Goal: Task Accomplishment & Management: Use online tool/utility

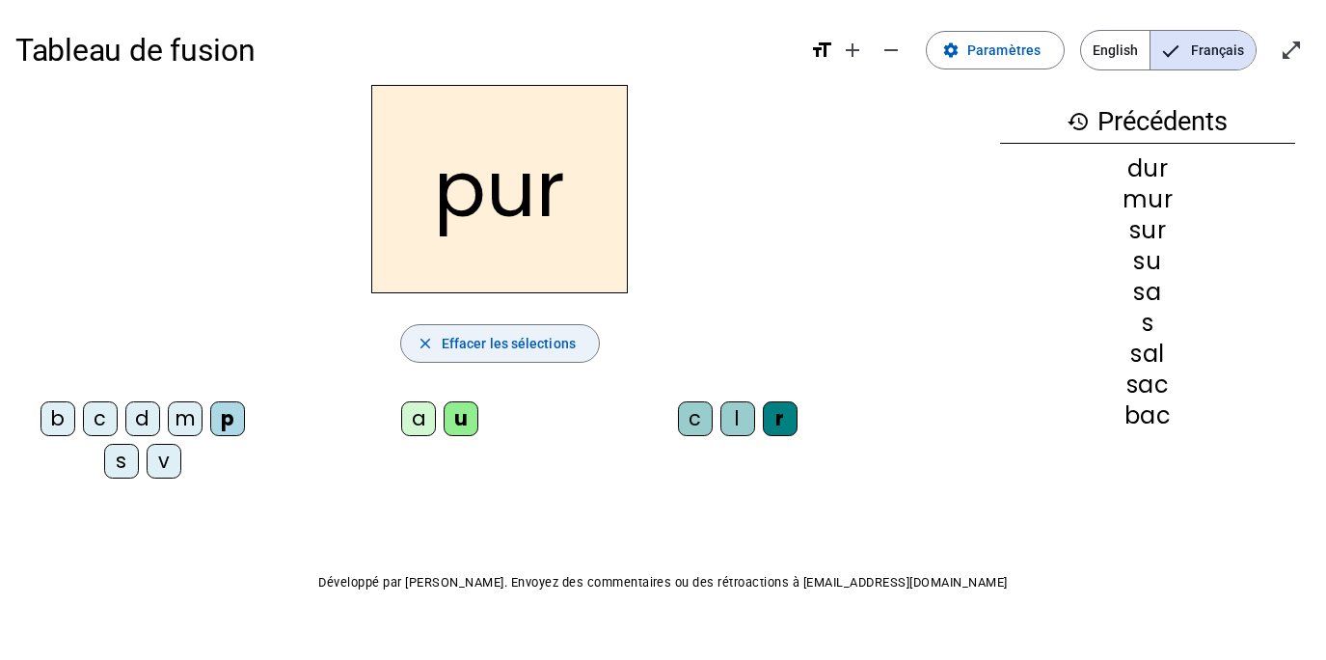
click at [473, 349] on span "Effacer les sélections" at bounding box center [509, 343] width 134 height 23
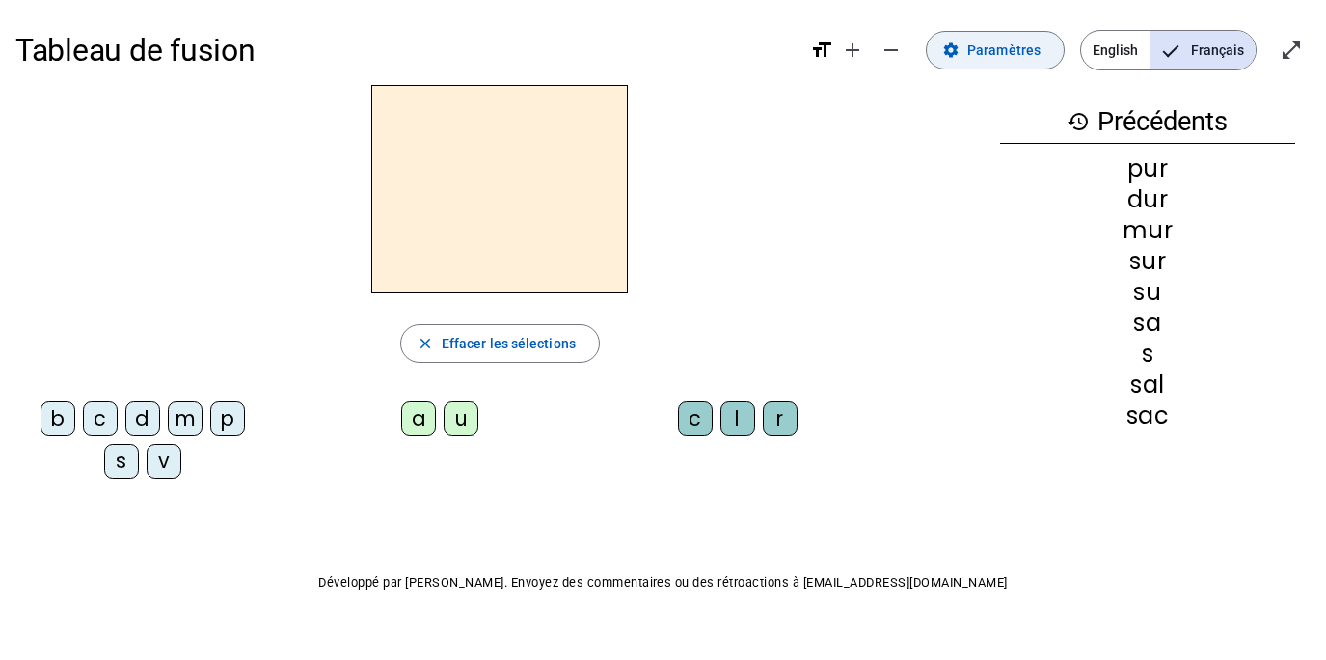
click at [1021, 51] on span "Paramètres" at bounding box center [1003, 50] width 73 height 23
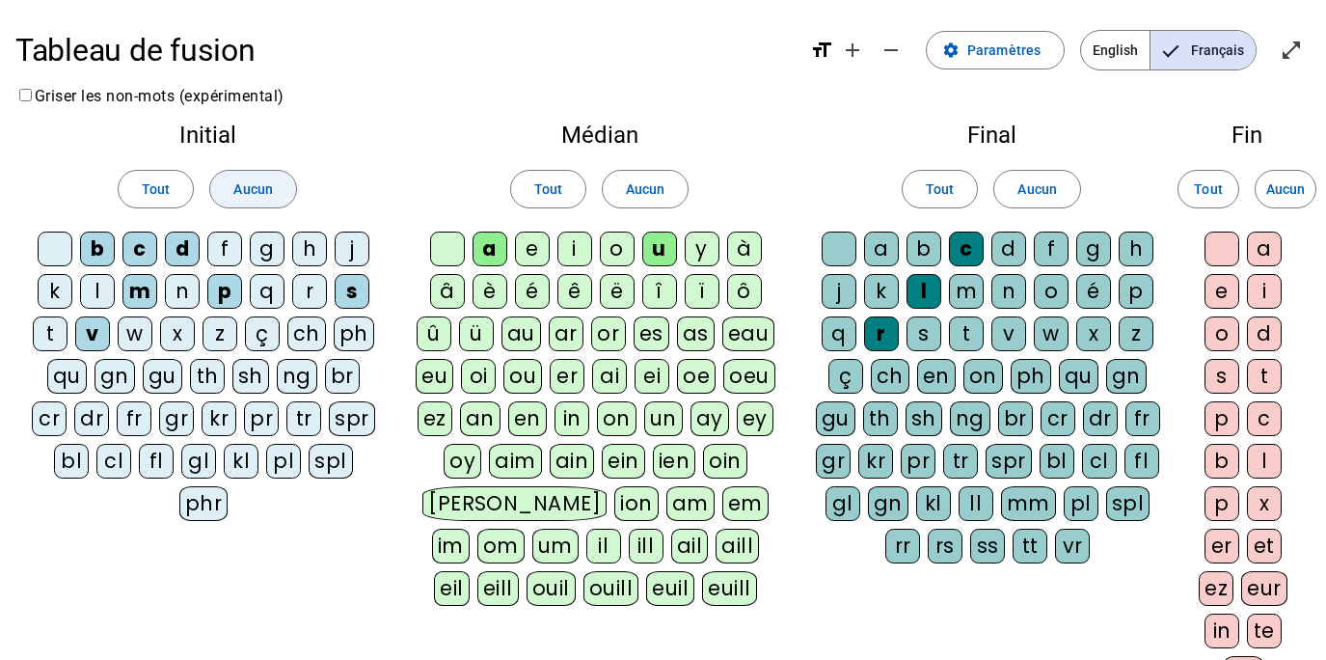
click at [255, 201] on span at bounding box center [252, 189] width 85 height 46
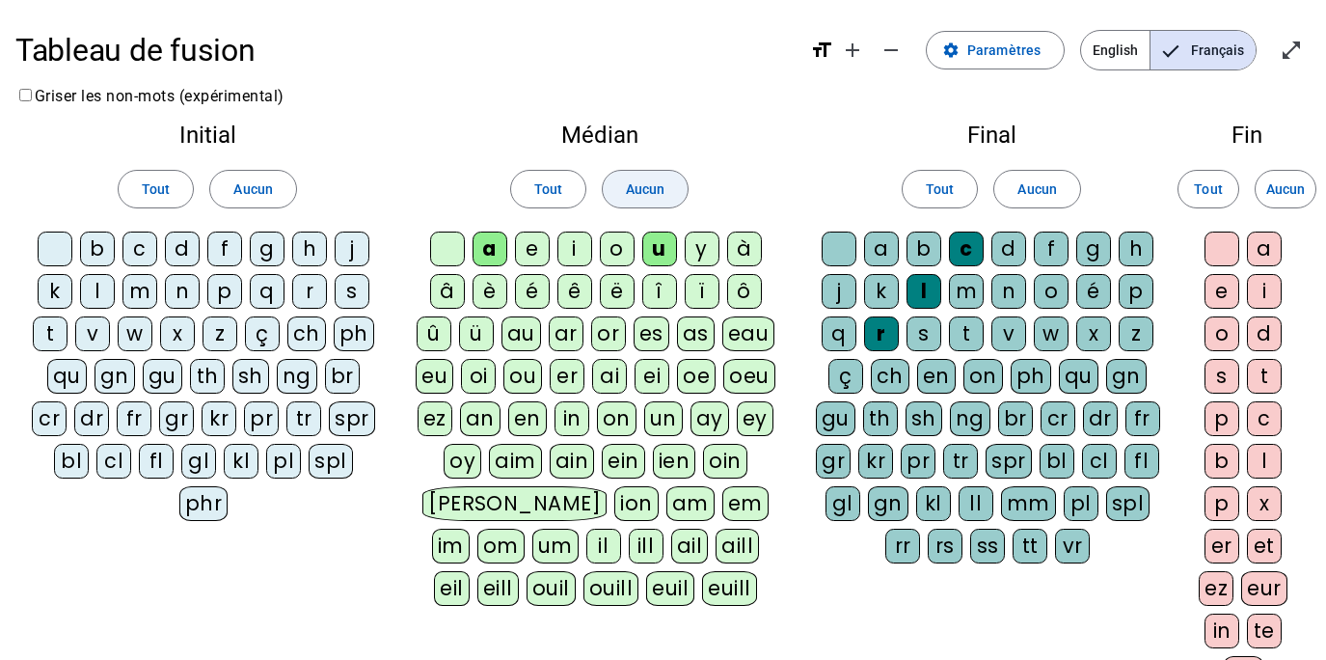
click at [641, 196] on span "Aucun" at bounding box center [645, 188] width 39 height 23
click at [1043, 187] on span "Aucun" at bounding box center [1036, 188] width 39 height 23
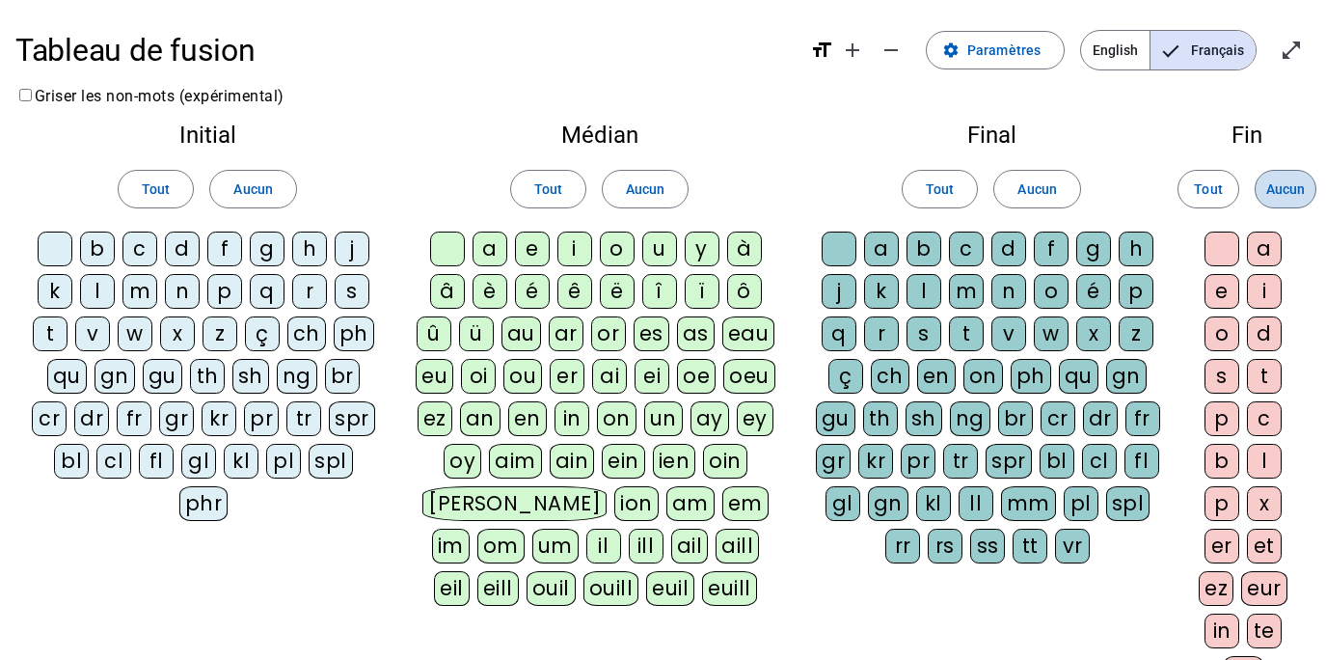
click at [1294, 186] on span "Aucun" at bounding box center [1285, 188] width 39 height 23
click at [233, 284] on div "p" at bounding box center [224, 291] width 35 height 35
click at [649, 252] on div "u" at bounding box center [659, 248] width 35 height 35
click at [880, 338] on div "r" at bounding box center [881, 333] width 35 height 35
click at [183, 248] on div "d" at bounding box center [182, 248] width 35 height 35
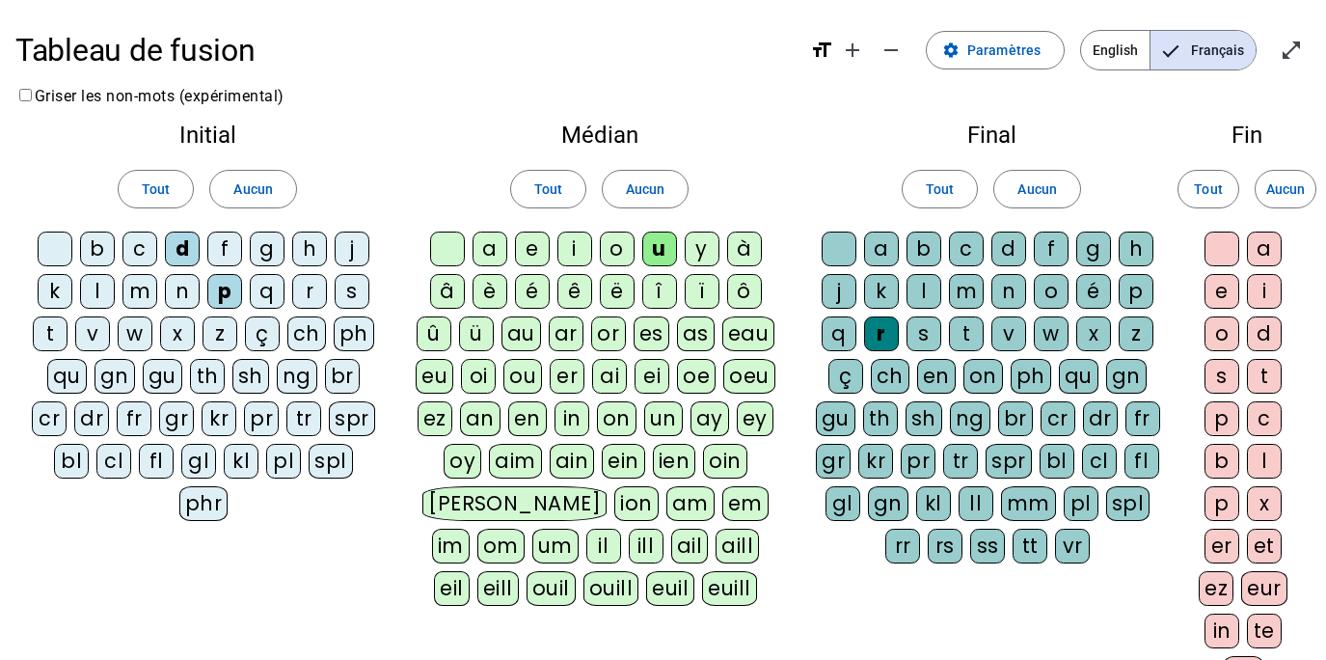
click at [141, 293] on div "m" at bounding box center [139, 291] width 35 height 35
click at [354, 286] on div "s" at bounding box center [352, 291] width 35 height 35
click at [97, 250] on div "b" at bounding box center [97, 248] width 35 height 35
click at [97, 328] on div "v" at bounding box center [92, 333] width 35 height 35
click at [493, 249] on div "a" at bounding box center [490, 248] width 35 height 35
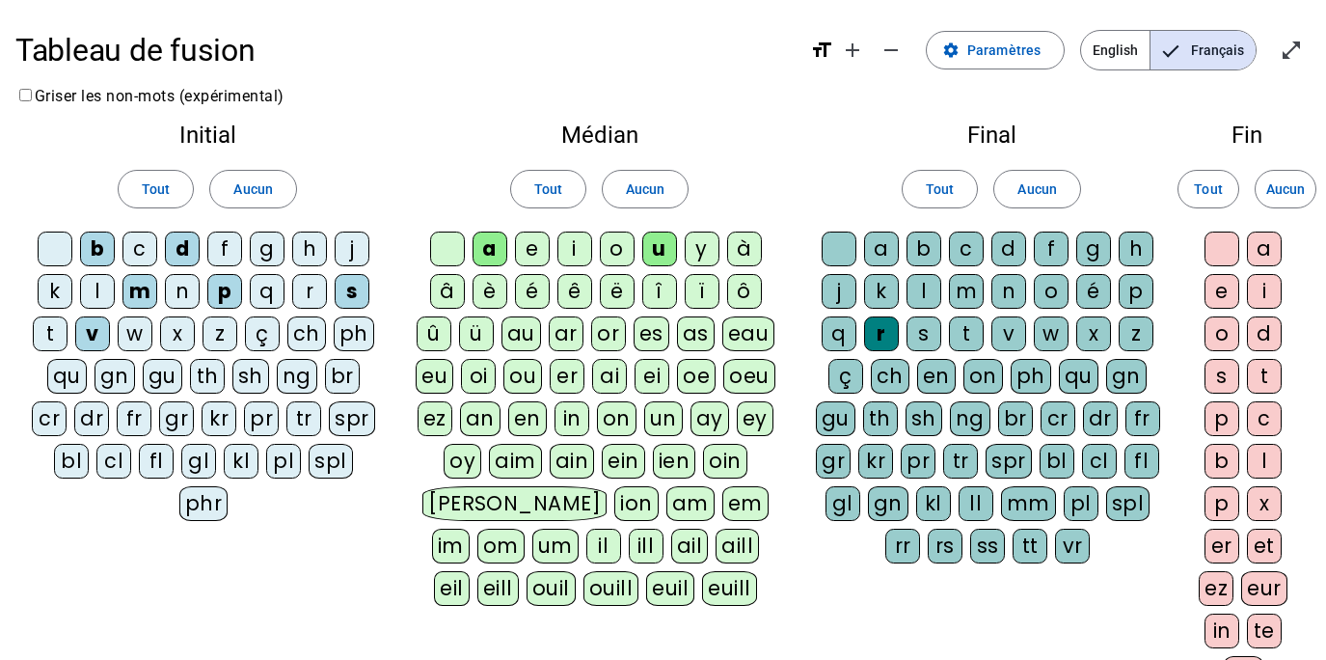
click at [100, 295] on div "l" at bounding box center [97, 291] width 35 height 35
click at [521, 252] on div "e" at bounding box center [532, 248] width 35 height 35
click at [178, 295] on div "n" at bounding box center [182, 291] width 35 height 35
click at [571, 253] on div "i" at bounding box center [574, 248] width 35 height 35
click at [314, 260] on div "h" at bounding box center [309, 248] width 35 height 35
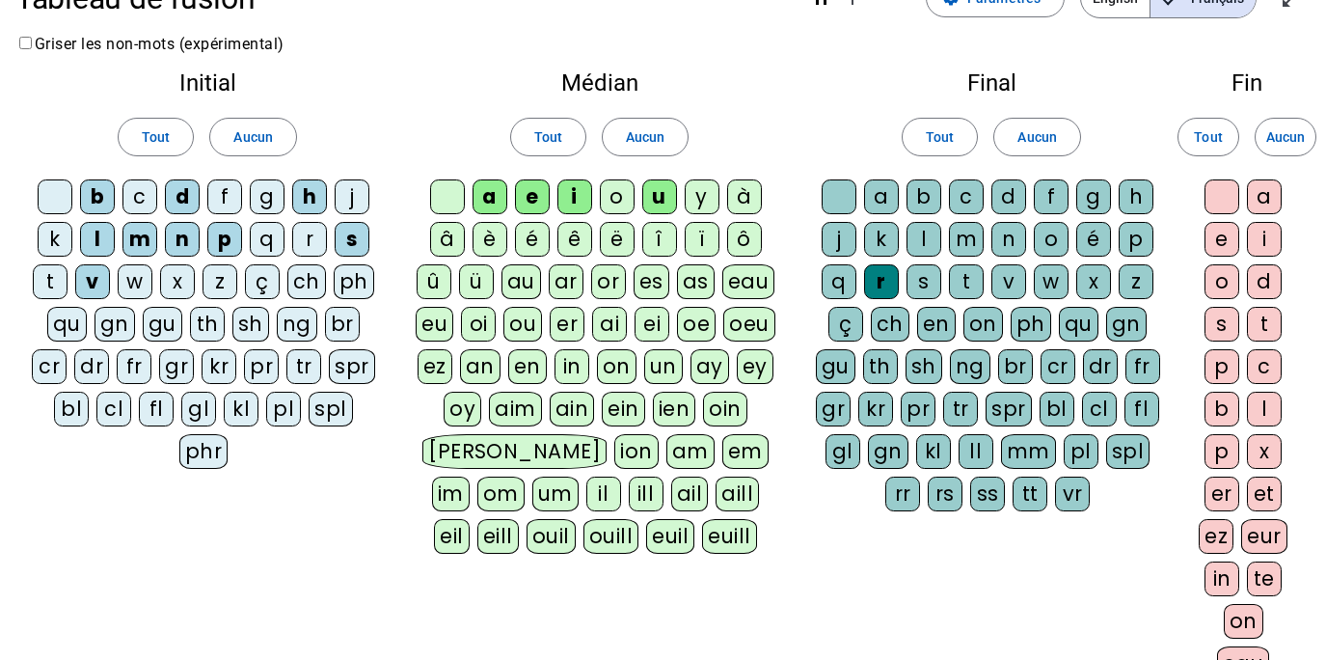
scroll to position [379, 0]
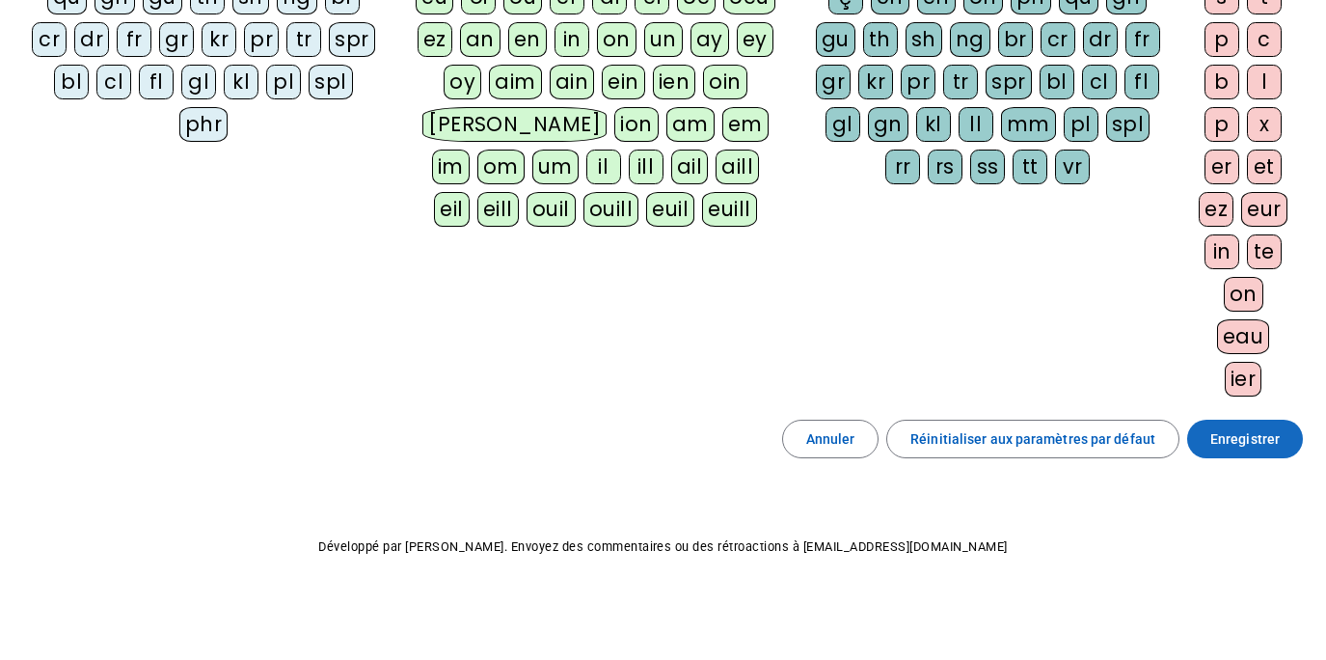
click at [1230, 444] on span "Enregistrer" at bounding box center [1244, 438] width 69 height 23
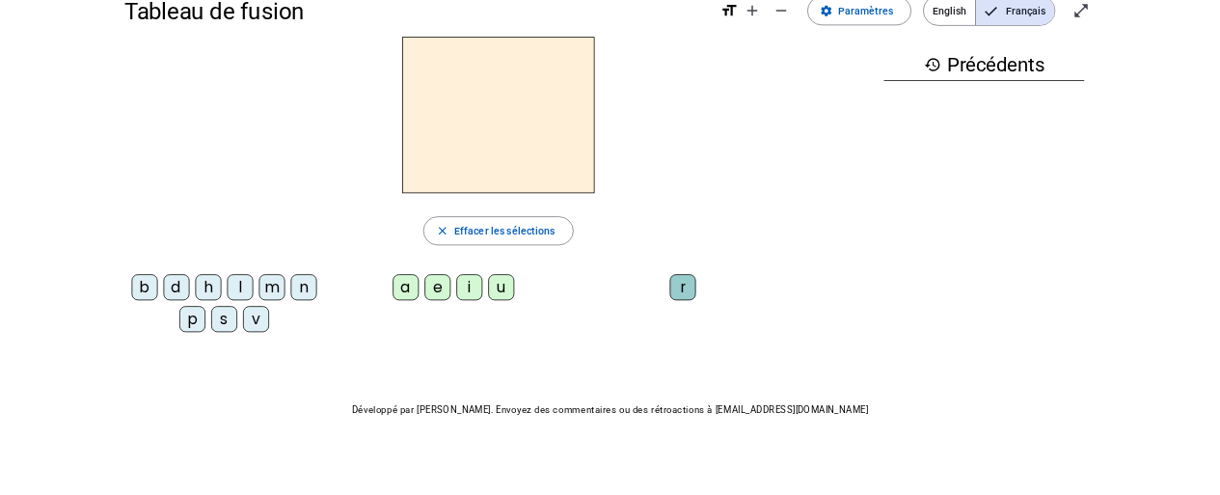
scroll to position [37, 0]
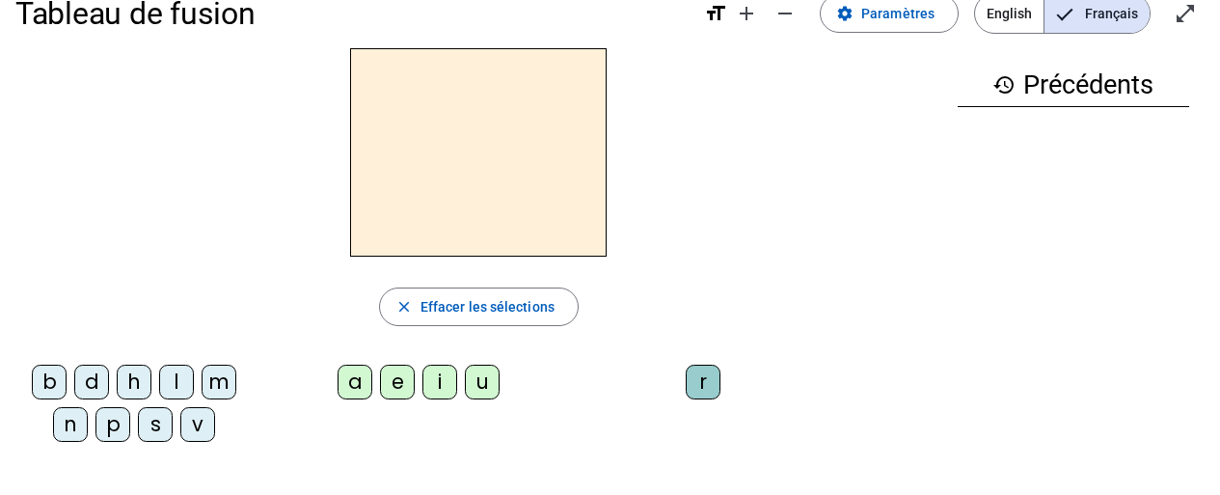
click at [107, 425] on div "p" at bounding box center [112, 424] width 35 height 35
click at [472, 376] on div "u" at bounding box center [482, 382] width 35 height 35
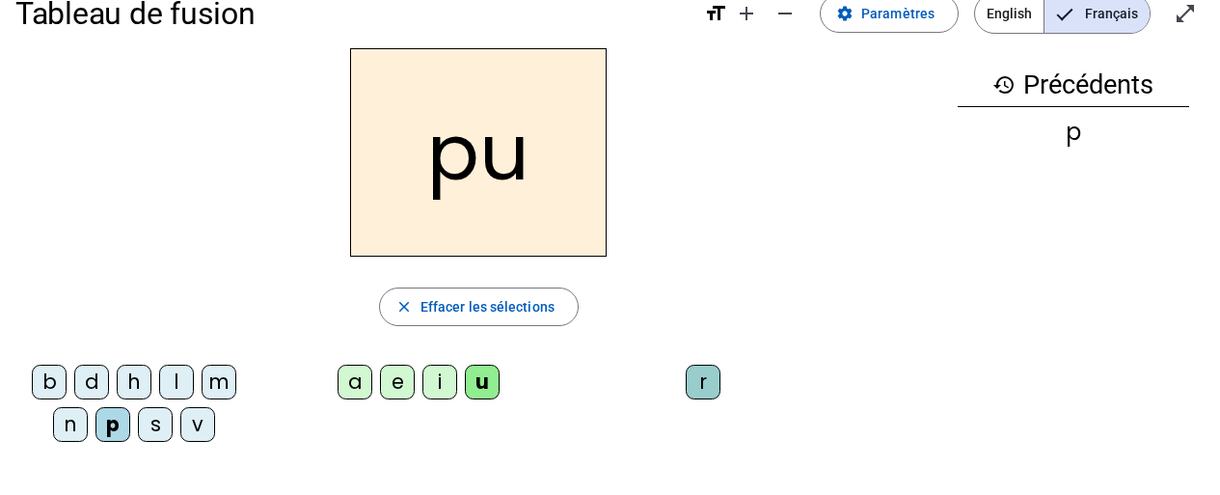
click at [710, 379] on div "r" at bounding box center [703, 382] width 35 height 35
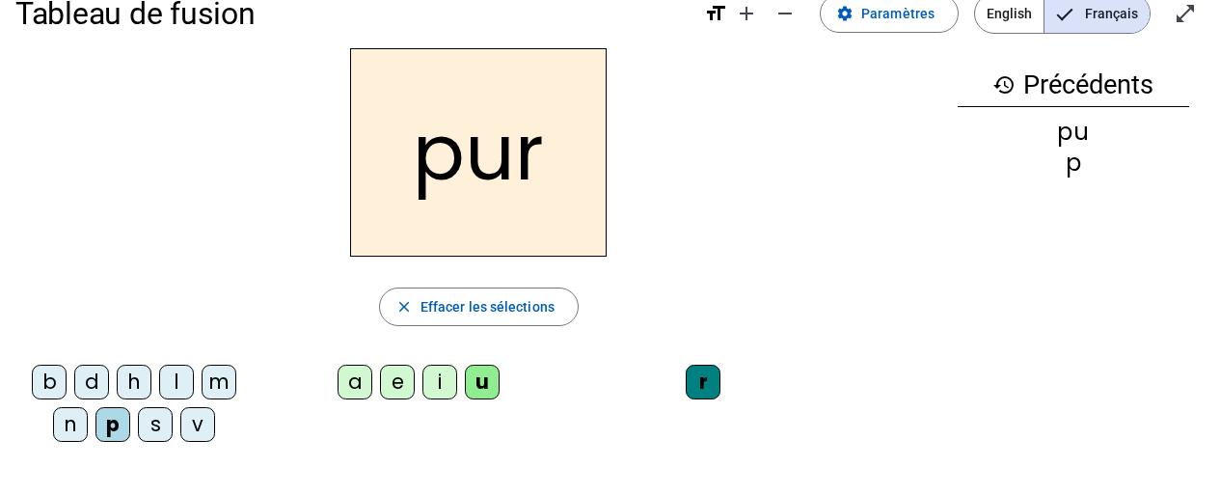
click at [99, 383] on div "d" at bounding box center [91, 382] width 35 height 35
click at [218, 387] on div "m" at bounding box center [219, 382] width 35 height 35
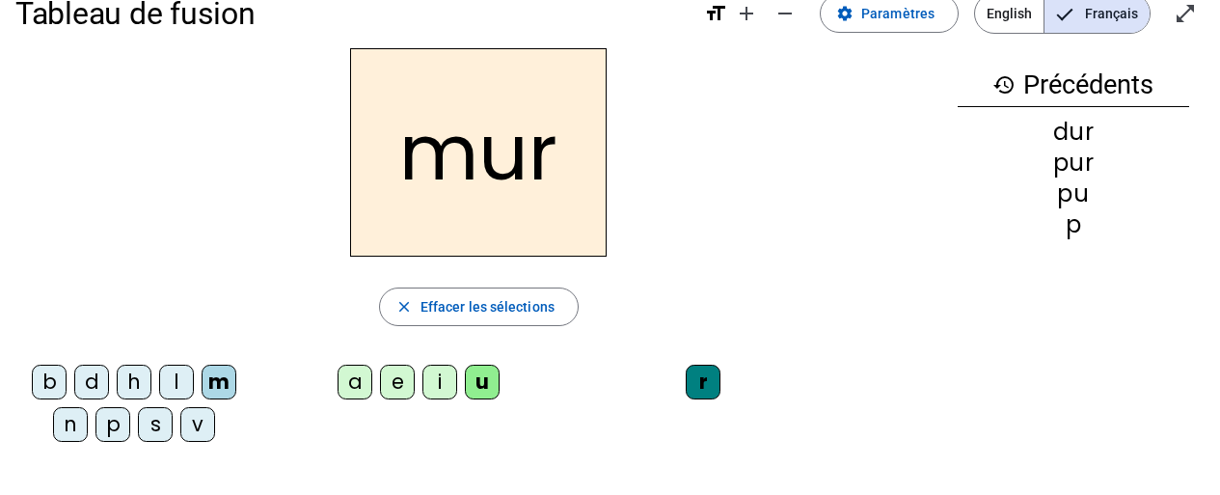
click at [154, 415] on div "s" at bounding box center [155, 424] width 35 height 35
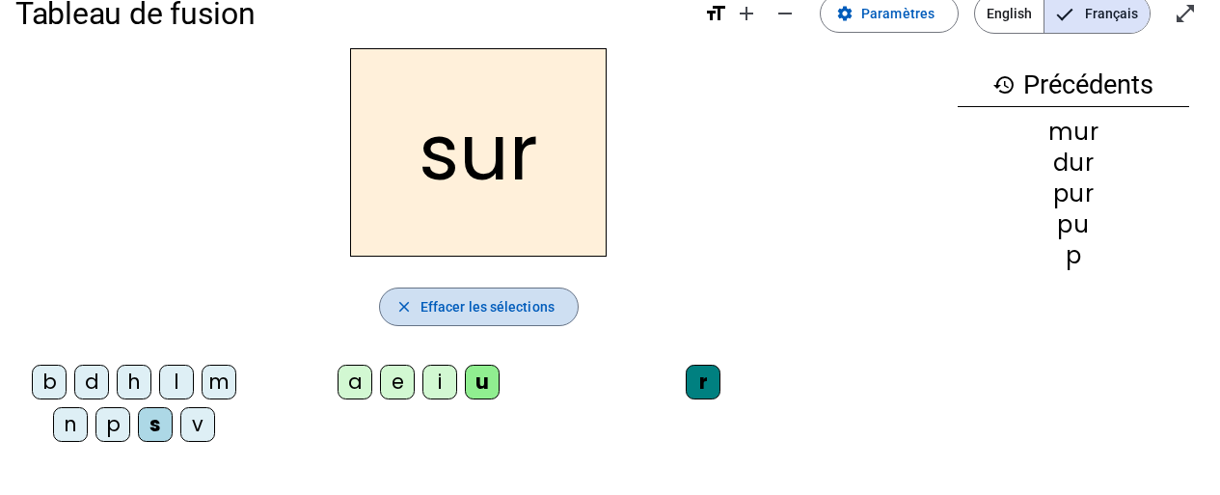
click at [427, 317] on span "Effacer les sélections" at bounding box center [487, 306] width 134 height 23
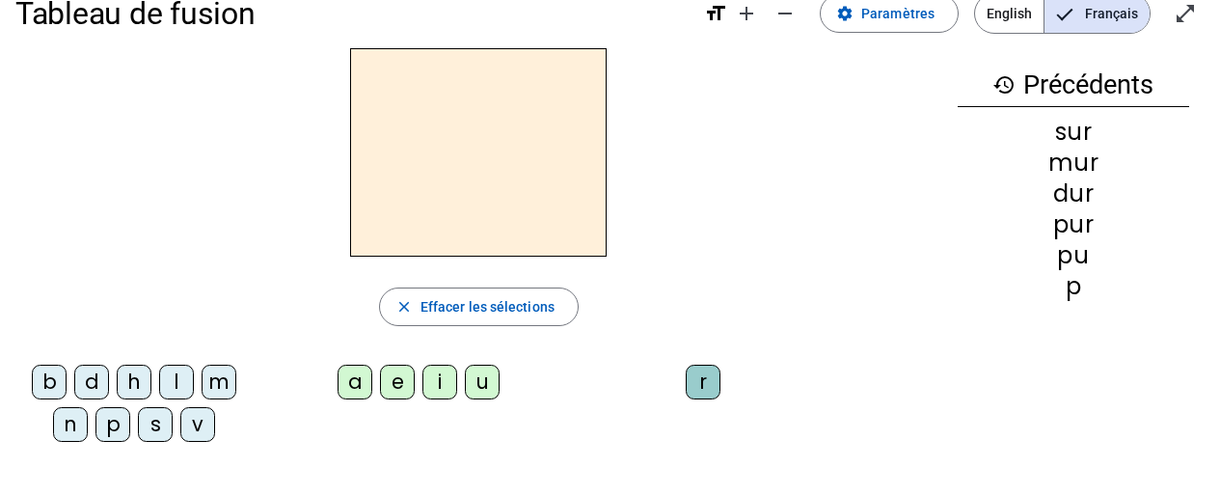
click at [166, 432] on div "s" at bounding box center [155, 424] width 35 height 35
click at [484, 384] on div "u" at bounding box center [482, 382] width 35 height 35
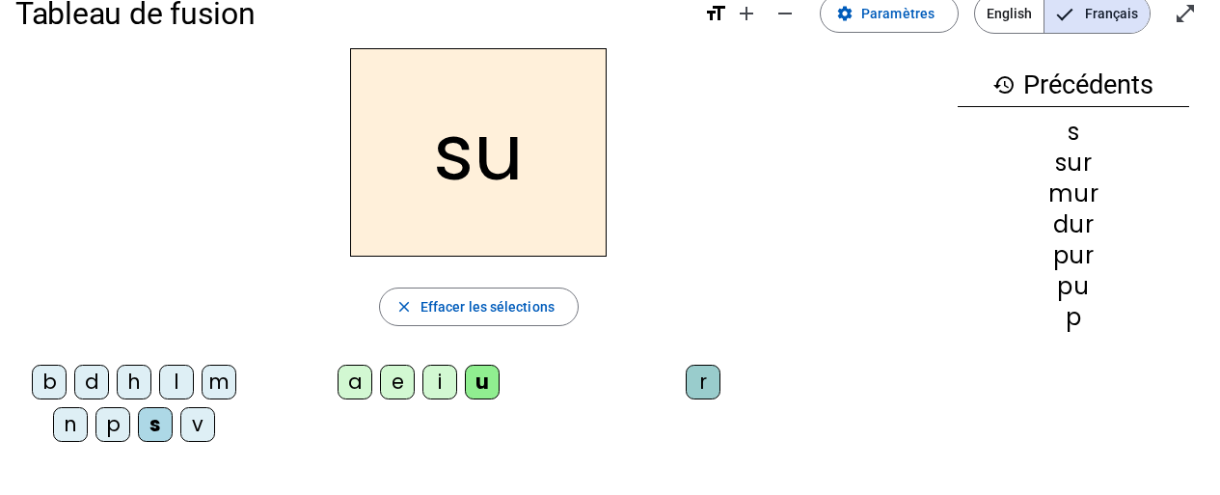
click at [49, 375] on div "b" at bounding box center [49, 382] width 35 height 35
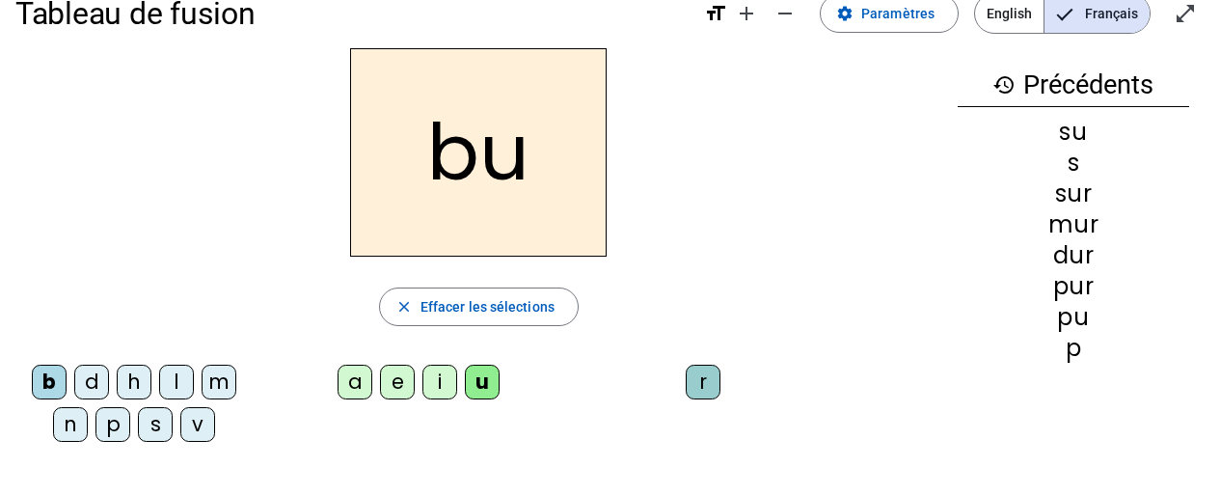
click at [196, 429] on div "v" at bounding box center [197, 424] width 35 height 35
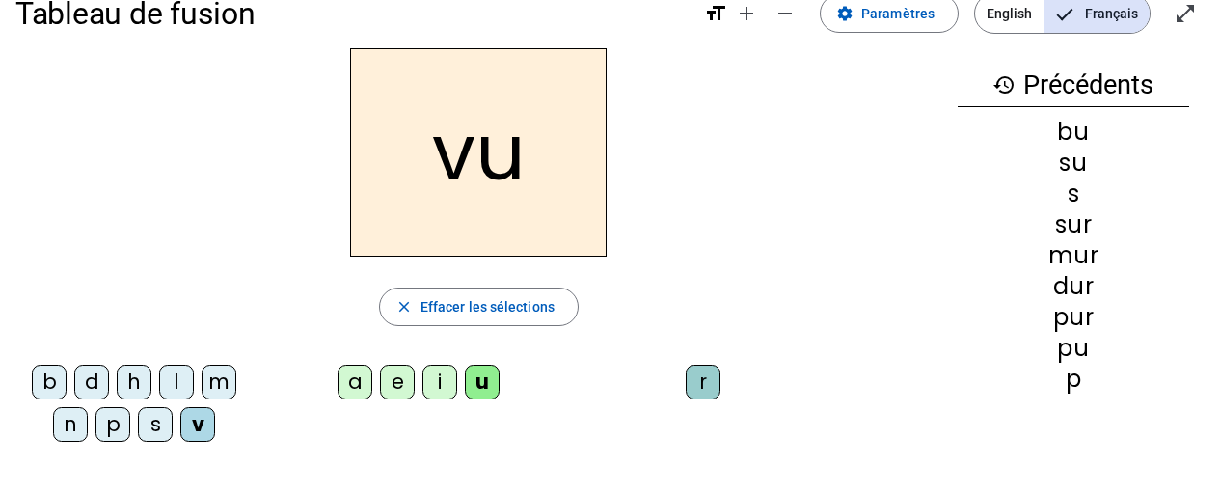
click at [354, 386] on div "a" at bounding box center [355, 382] width 35 height 35
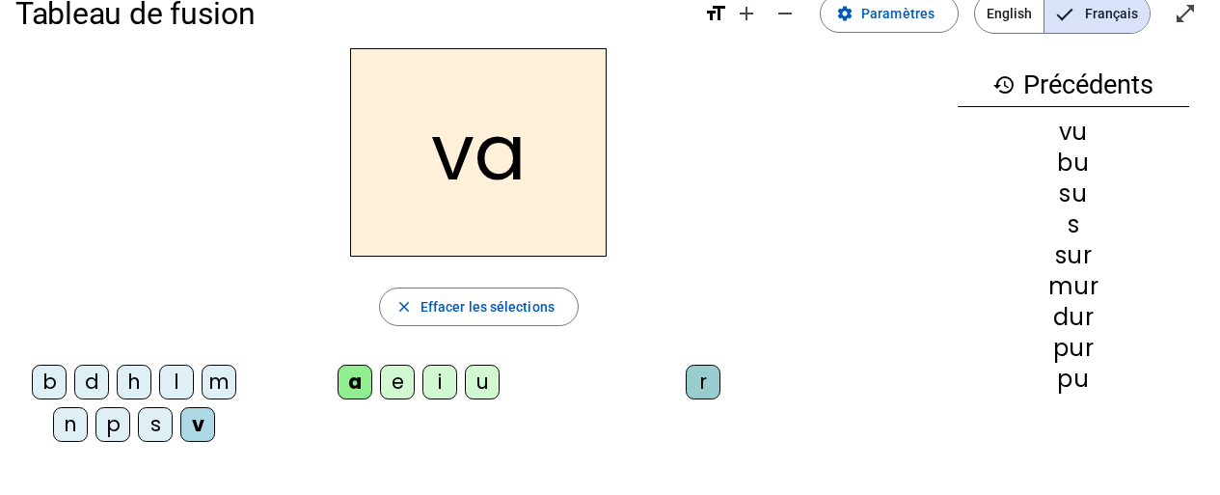
click at [174, 384] on div "l" at bounding box center [176, 382] width 35 height 35
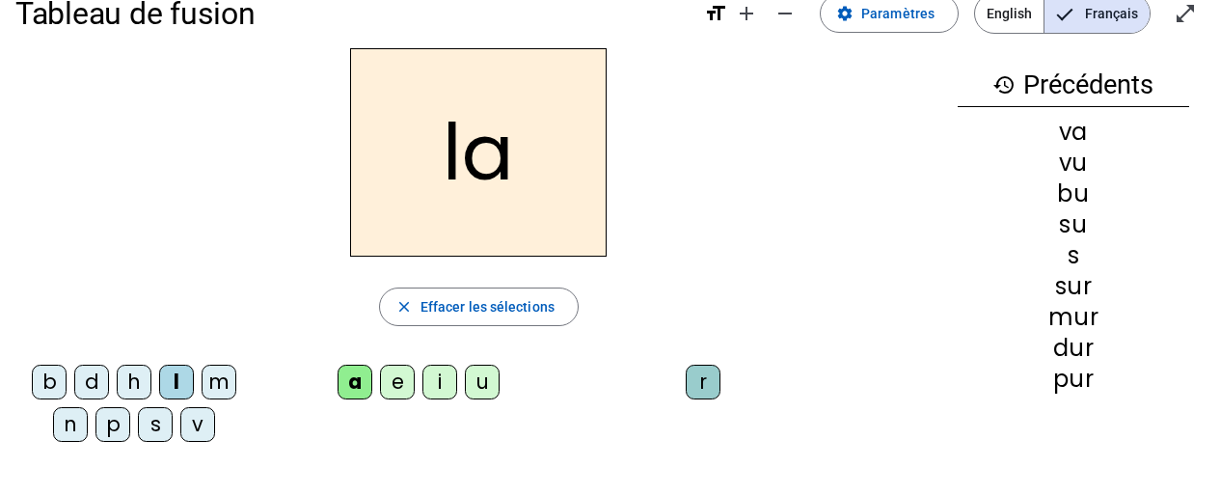
click at [212, 393] on div "m" at bounding box center [219, 382] width 35 height 35
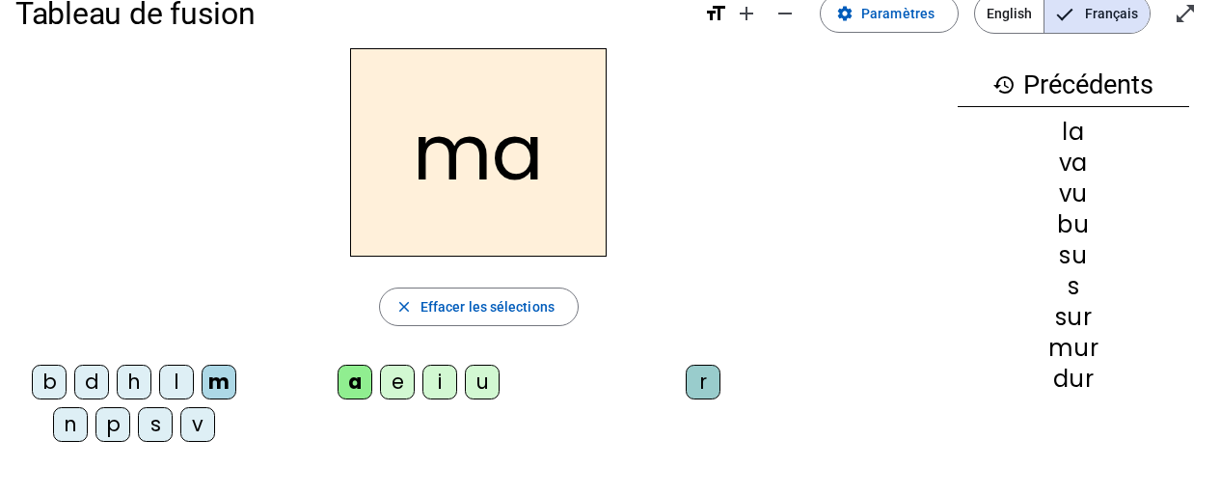
click at [405, 392] on div "e" at bounding box center [397, 382] width 35 height 35
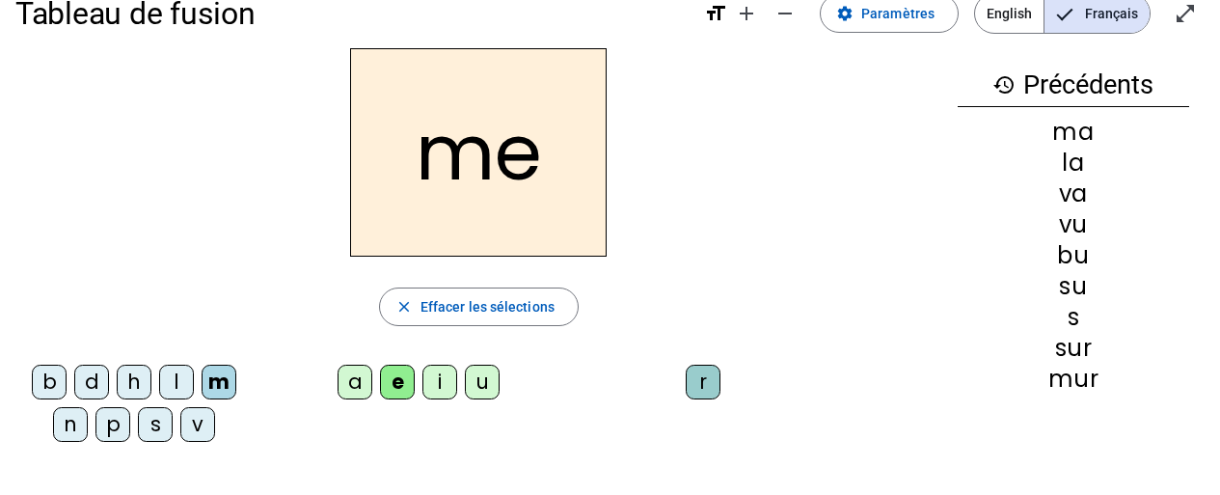
click at [157, 429] on div "s" at bounding box center [155, 424] width 35 height 35
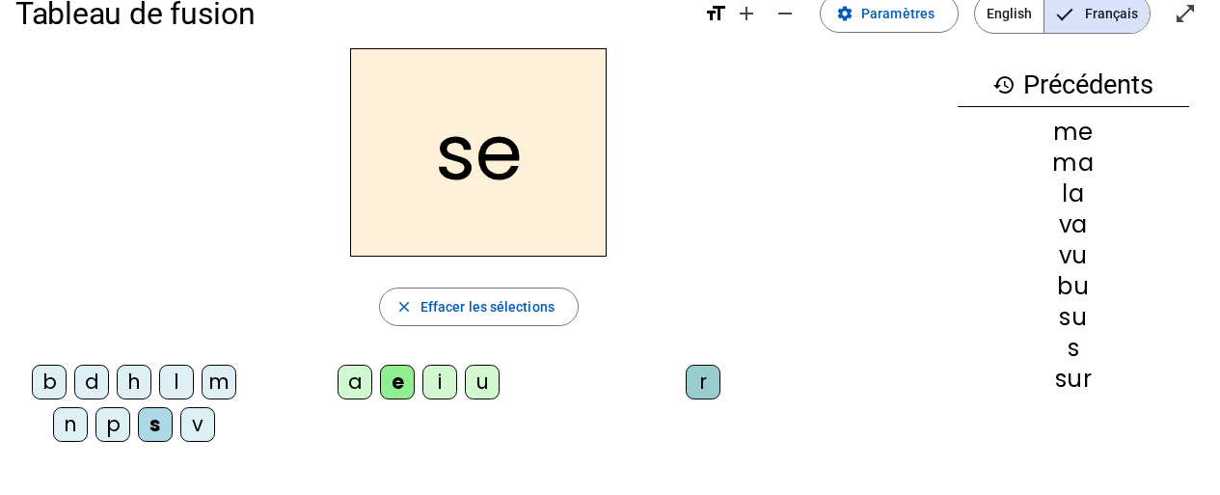
click at [183, 379] on div "l" at bounding box center [176, 382] width 35 height 35
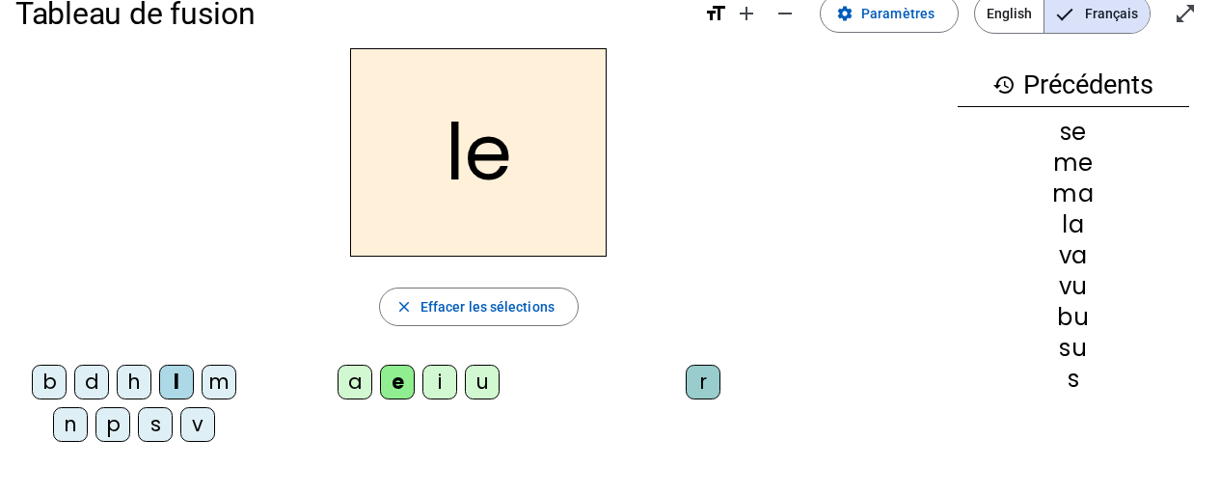
click at [82, 428] on div "n" at bounding box center [70, 424] width 35 height 35
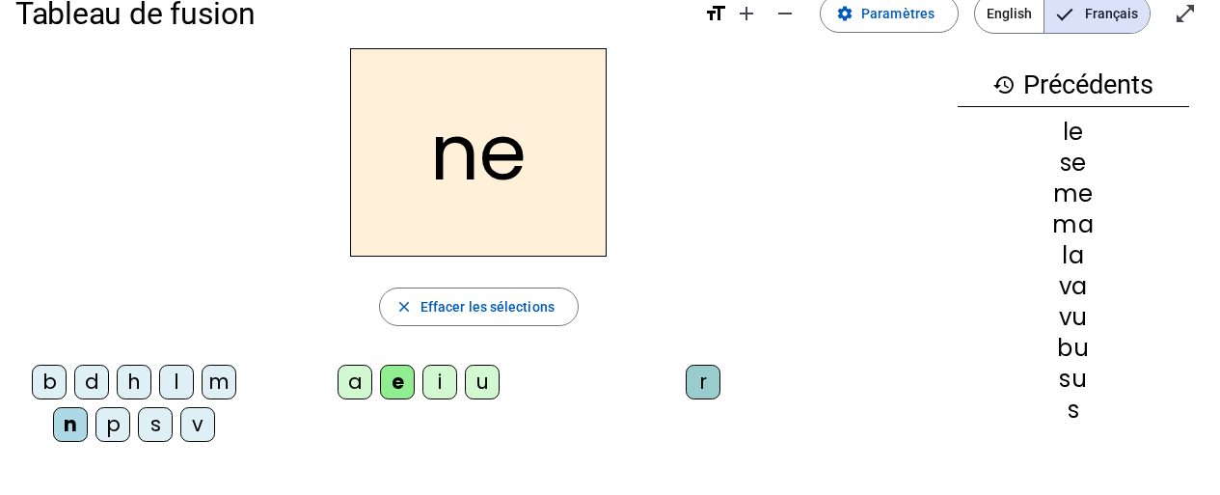
click at [439, 385] on div "i" at bounding box center [439, 382] width 35 height 35
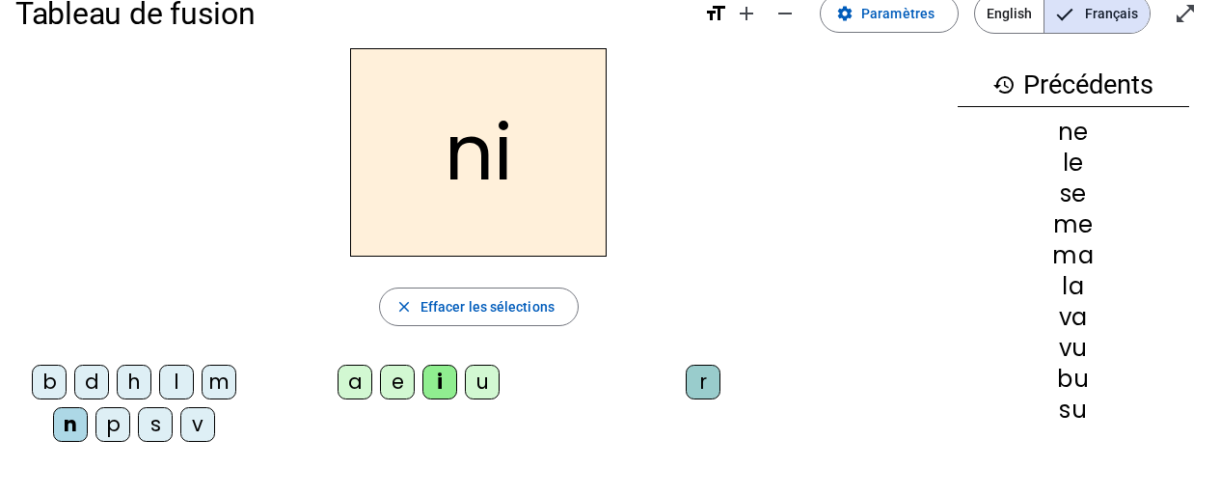
click at [163, 427] on div "s" at bounding box center [155, 424] width 35 height 35
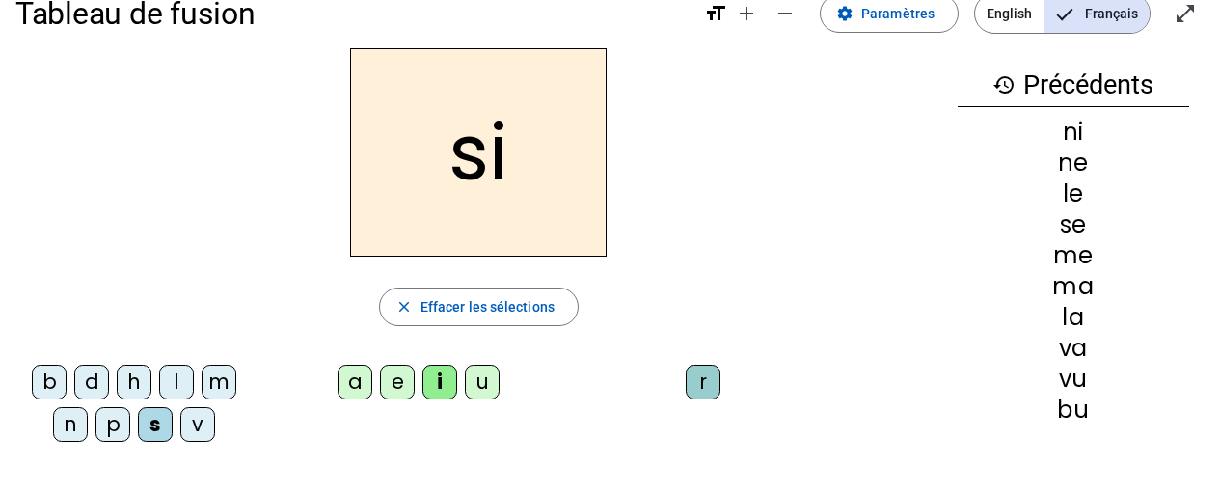
click at [141, 386] on div "h" at bounding box center [134, 382] width 35 height 35
